Goal: Information Seeking & Learning: Learn about a topic

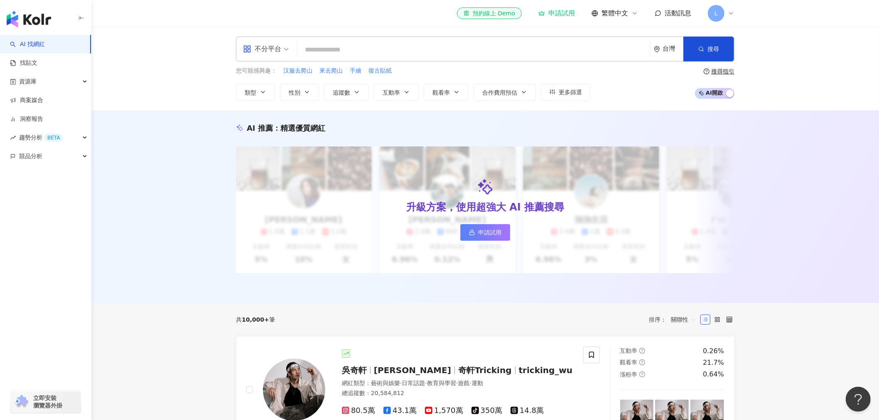
paste input "**********"
type input "**********"
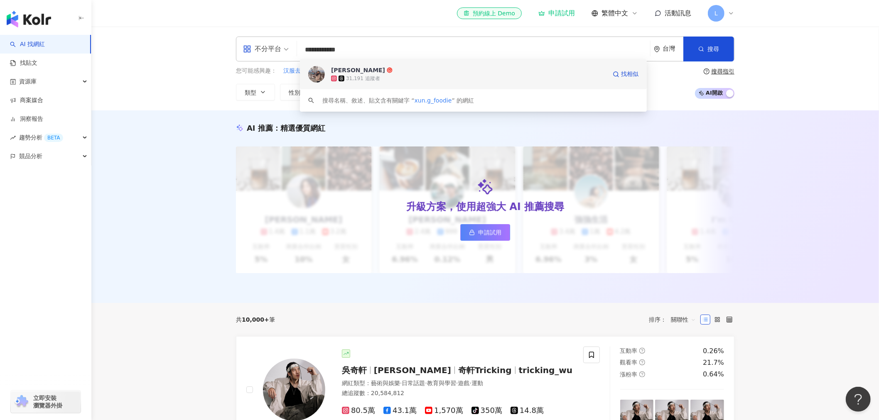
click at [403, 74] on div "31,191 追蹤者" at bounding box center [468, 78] width 275 height 8
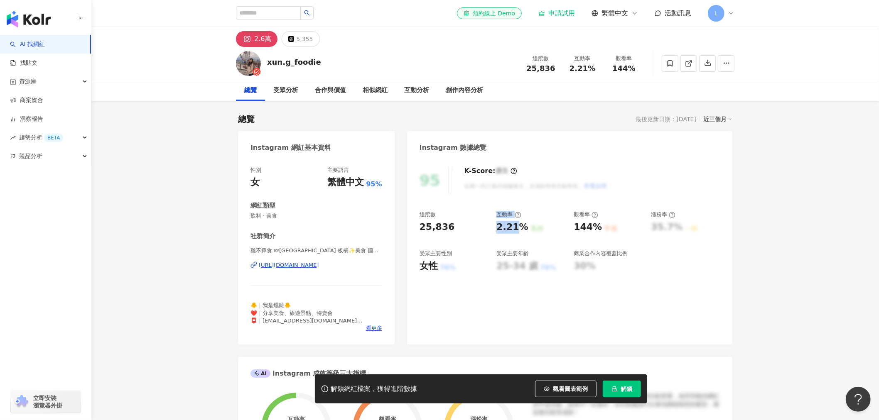
drag, startPoint x: 492, startPoint y: 229, endPoint x: 521, endPoint y: 229, distance: 29.5
click at [523, 231] on div "追蹤數 25,836 互動率 2.21% 良好 觀看率 144% 不佳 漲粉率 35.7% 一般 受眾主要性別 女性 76% 受眾主要年齡 25-34 歲 7…" at bounding box center [570, 241] width 300 height 61
click at [521, 229] on div "2.21%" at bounding box center [512, 227] width 32 height 13
click at [525, 227] on div "2.21% 良好" at bounding box center [530, 227] width 69 height 13
drag, startPoint x: 522, startPoint y: 229, endPoint x: 496, endPoint y: 227, distance: 26.3
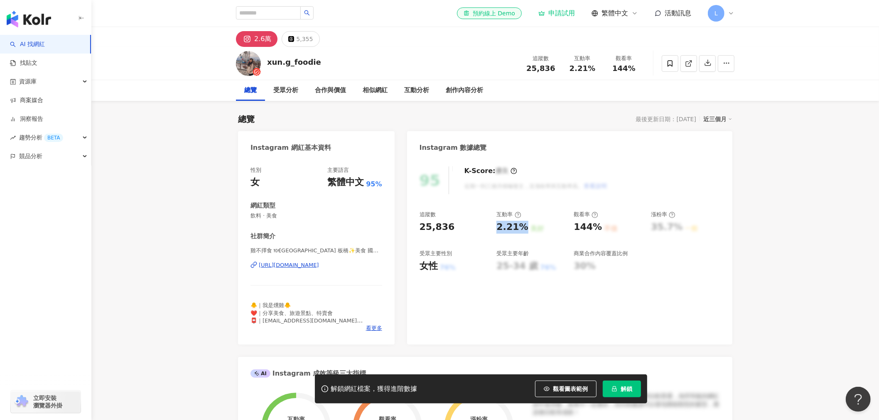
click at [496, 227] on div "追蹤數 25,836 互動率 2.21% 良好 觀看率 144% 不佳 漲粉率 35.7% 一般 受眾主要性別 女性 76% 受眾主要年齡 25-34 歲 7…" at bounding box center [570, 241] width 300 height 61
copy div "2.21%"
drag, startPoint x: 572, startPoint y: 230, endPoint x: 602, endPoint y: 232, distance: 30.0
click at [602, 232] on div "追蹤數 25,836 互動率 2.21% 良好 觀看率 144% 不佳 漲粉率 35.7% 一般 受眾主要性別 女性 76% 受眾主要年齡 25-34 歲 7…" at bounding box center [570, 241] width 300 height 61
copy div "144% 不佳"
